Goal: Find specific page/section: Find specific page/section

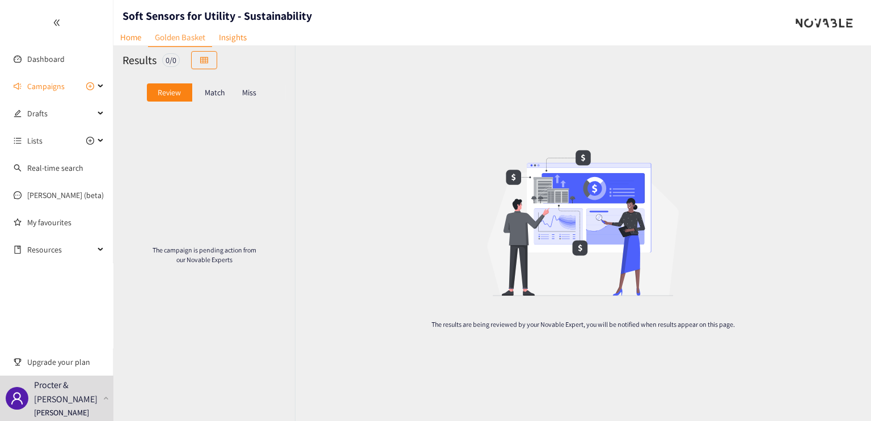
click at [221, 90] on p "Match" at bounding box center [215, 92] width 20 height 9
click at [252, 94] on p "Miss" at bounding box center [249, 92] width 14 height 9
click at [52, 110] on span "Drafts" at bounding box center [60, 113] width 67 height 23
click at [63, 83] on span "Campaigns" at bounding box center [45, 86] width 37 height 23
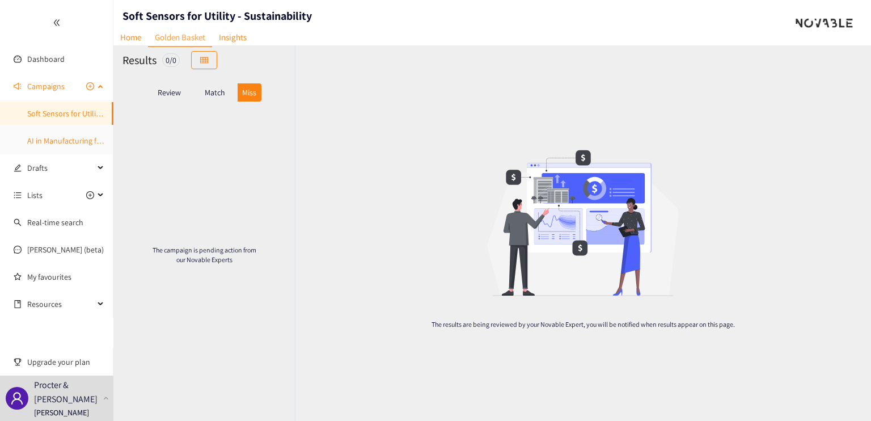
click at [83, 137] on link "AI in Manufacturing for Utilities" at bounding box center [79, 141] width 104 height 10
